Goal: Obtain resource: Obtain resource

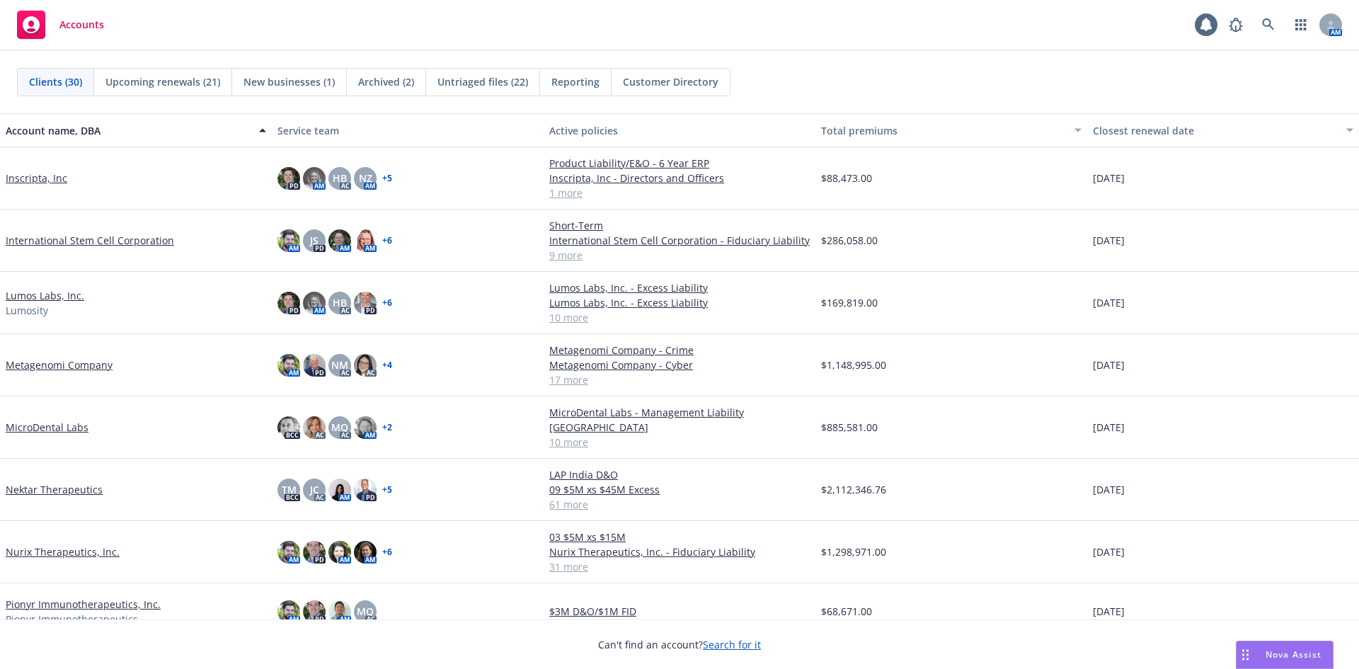
scroll to position [779, 0]
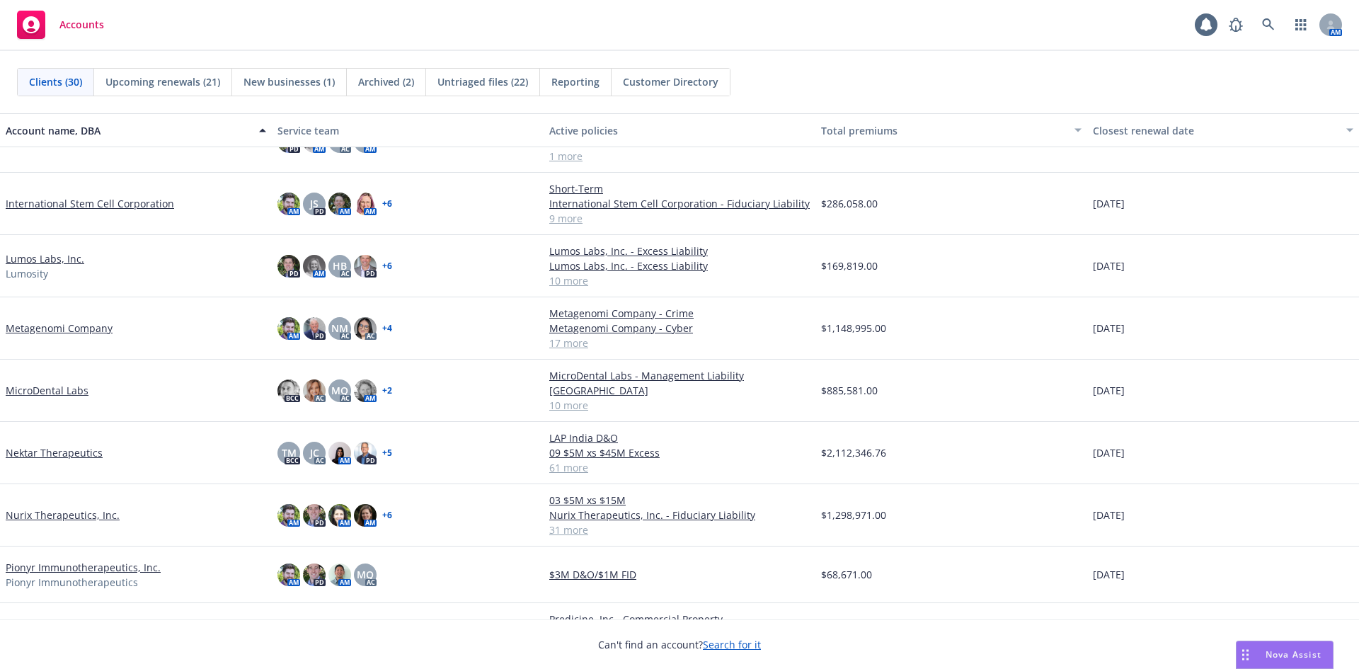
click at [57, 385] on link "MicroDental Labs" at bounding box center [47, 390] width 83 height 15
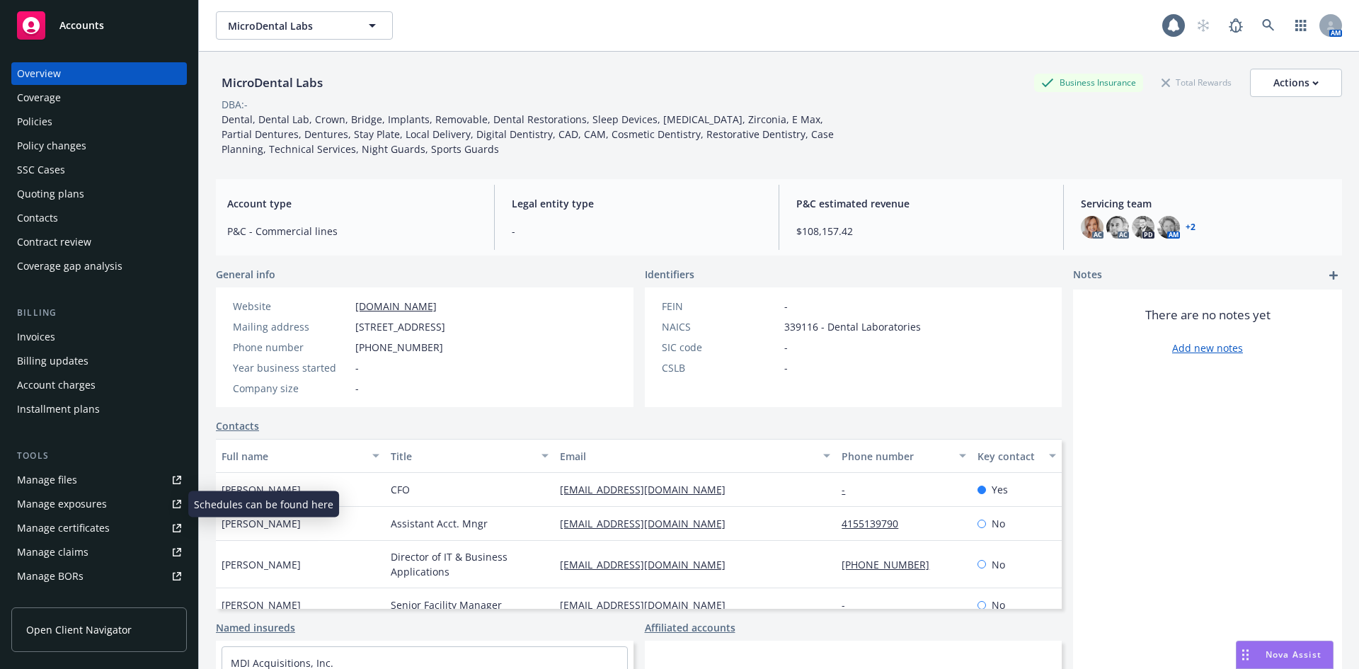
click at [88, 487] on link "Manage files" at bounding box center [99, 480] width 176 height 23
click at [68, 127] on div "Policies" at bounding box center [99, 121] width 164 height 23
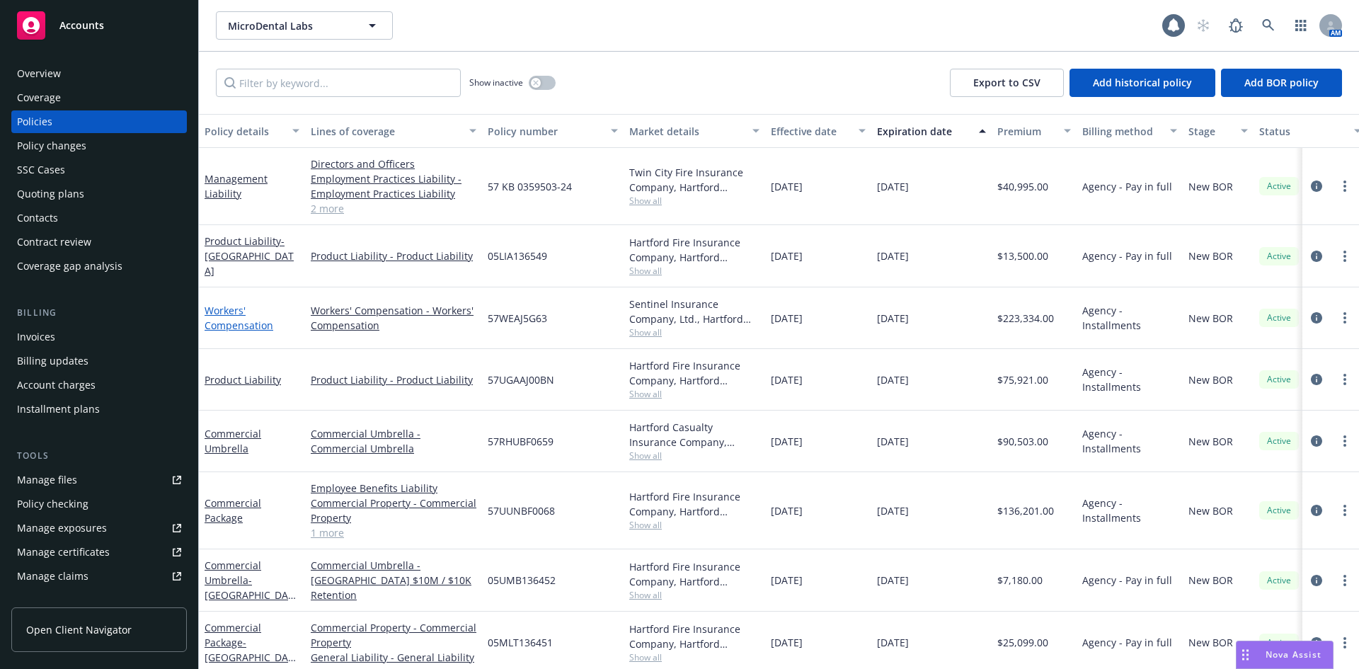
click at [250, 324] on link "Workers' Compensation" at bounding box center [239, 318] width 69 height 28
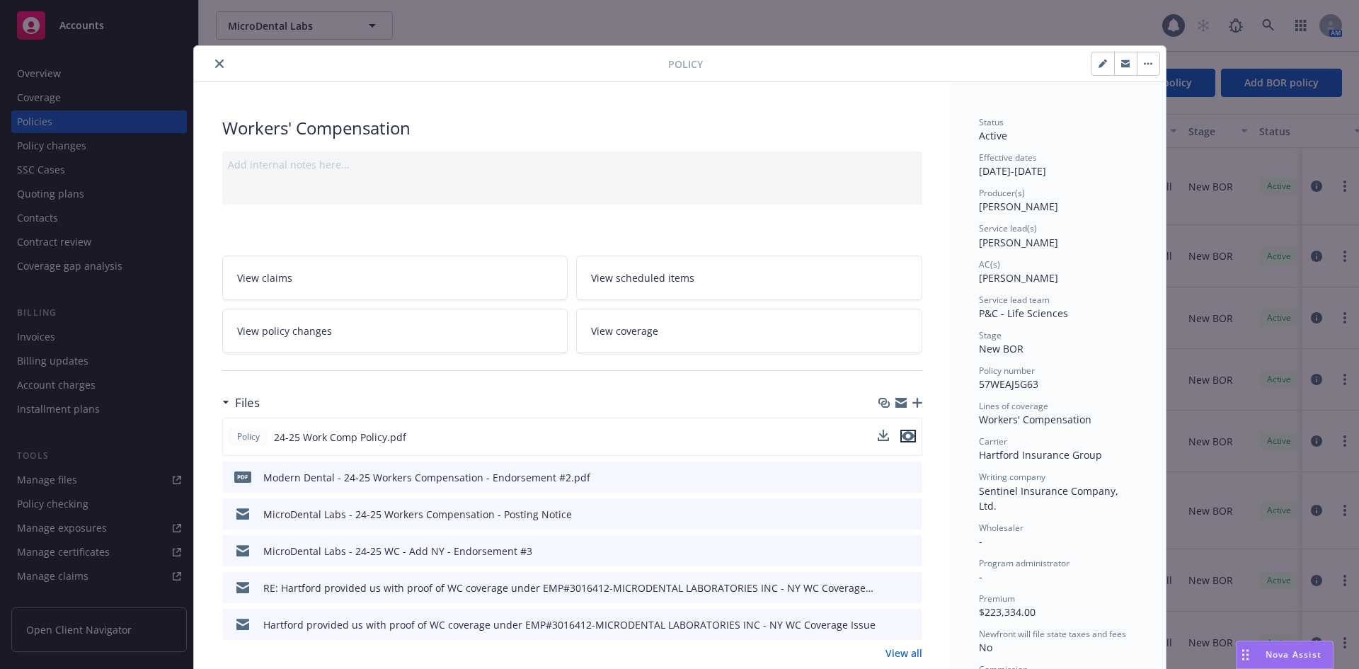
click at [905, 439] on icon "preview file" at bounding box center [908, 436] width 13 height 10
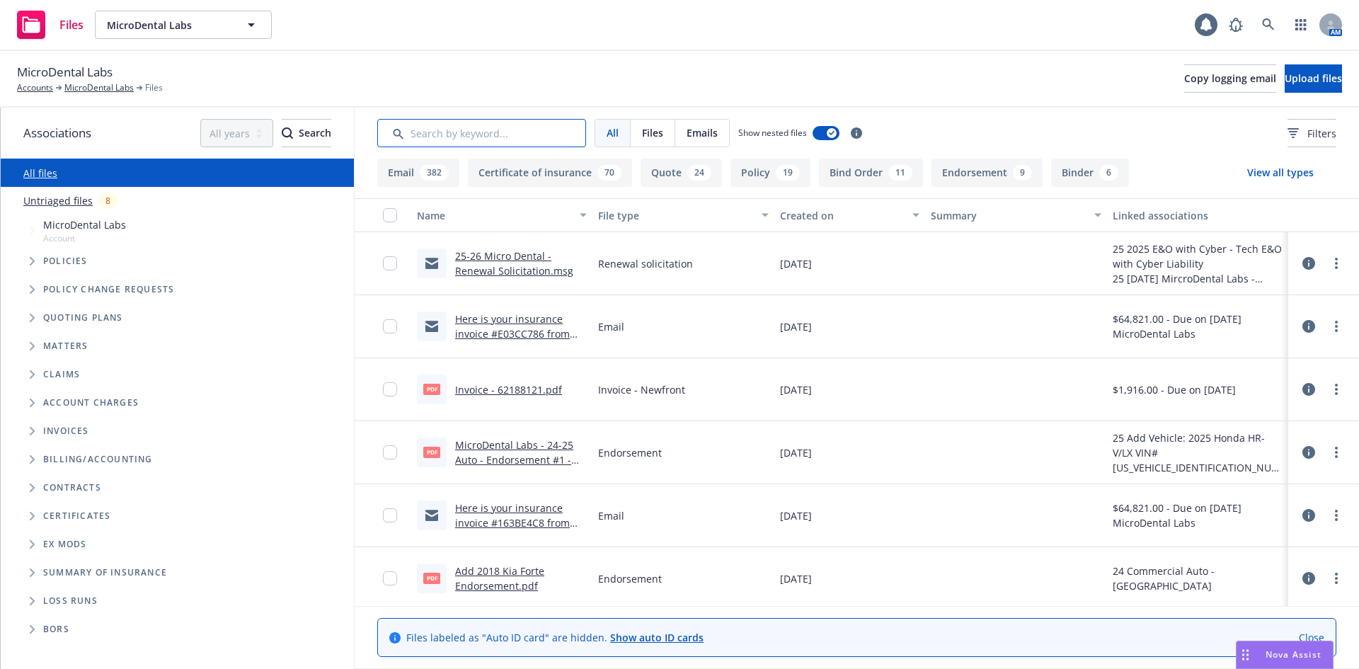
click at [507, 130] on input "Search by keyword..." at bounding box center [481, 133] width 209 height 28
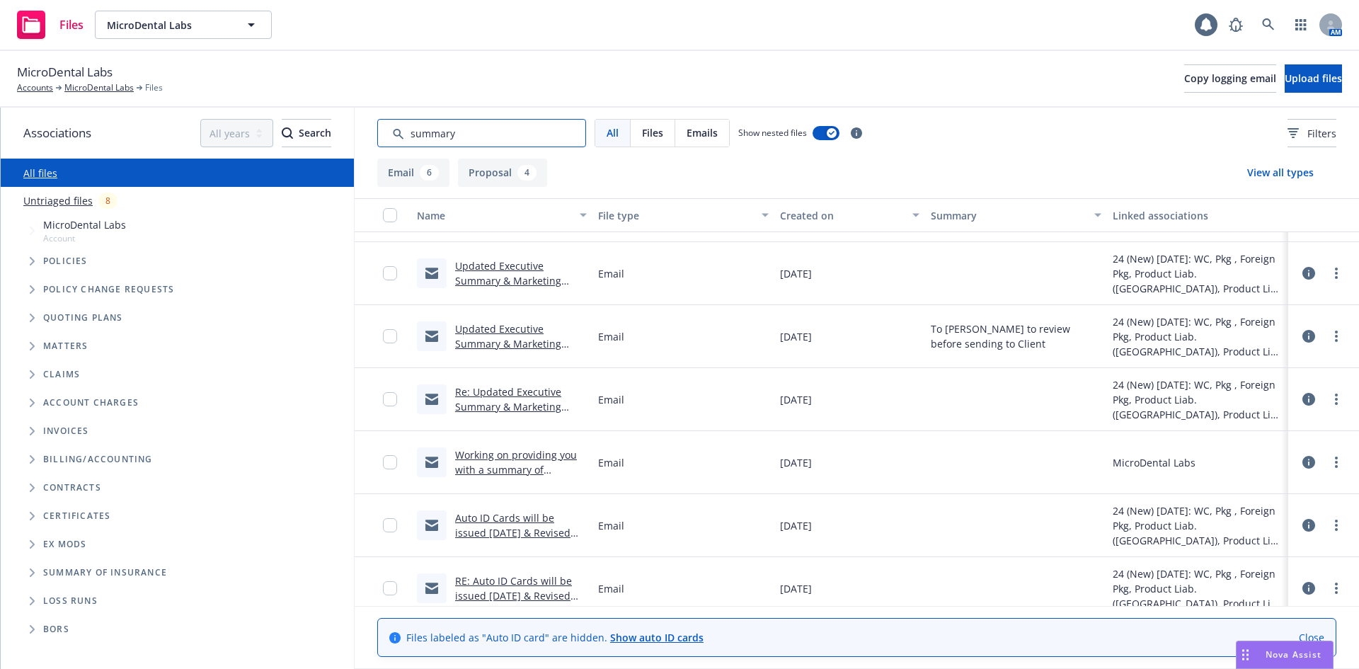
scroll to position [254, 0]
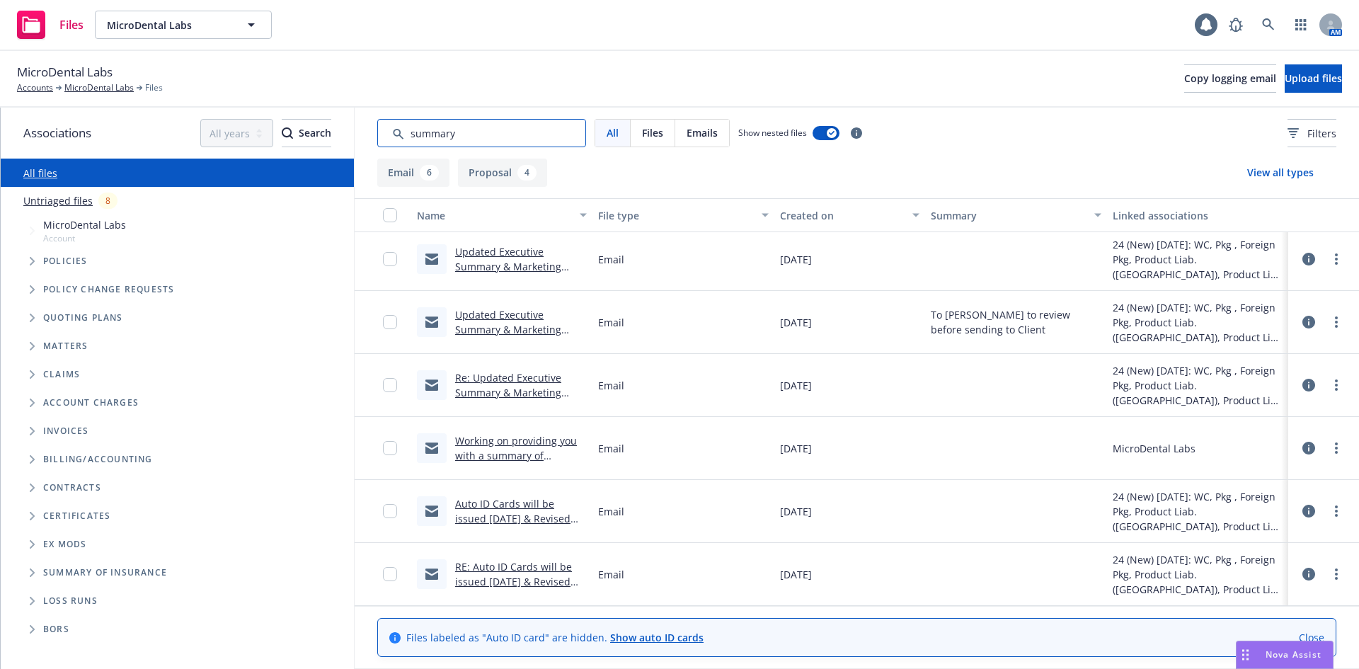
type input "summary"
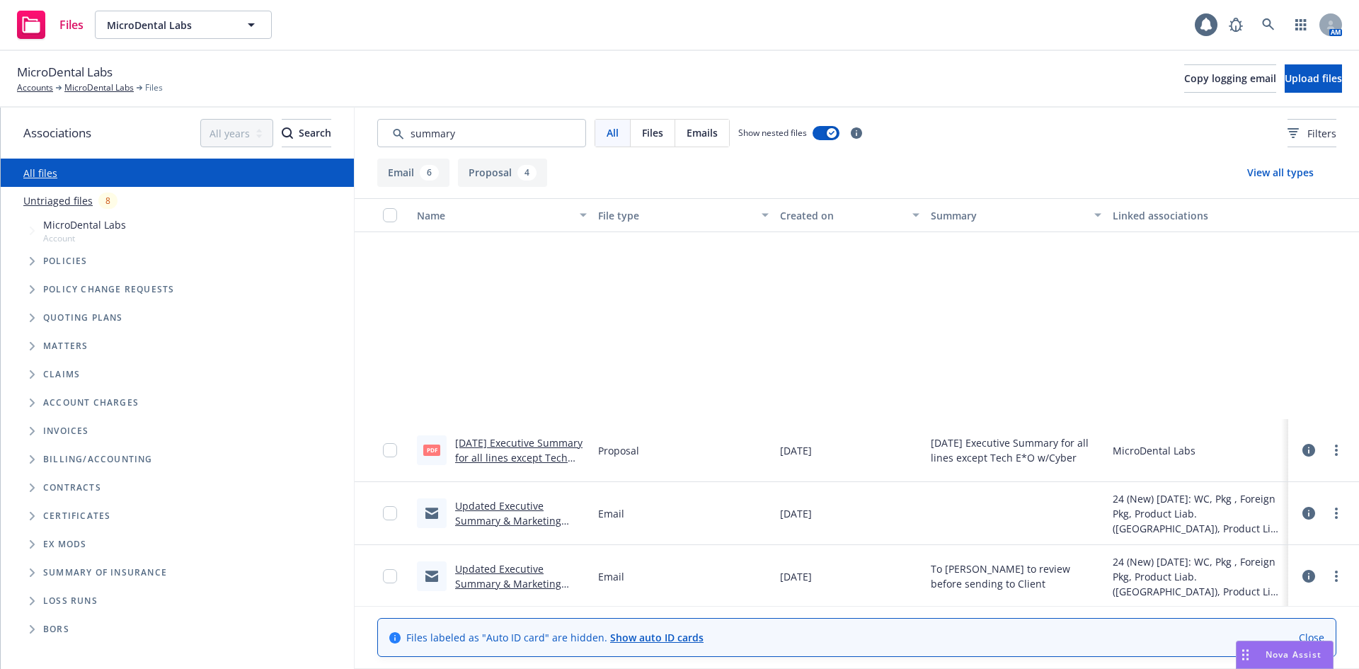
scroll to position [254, 0]
